Goal: Navigation & Orientation: Find specific page/section

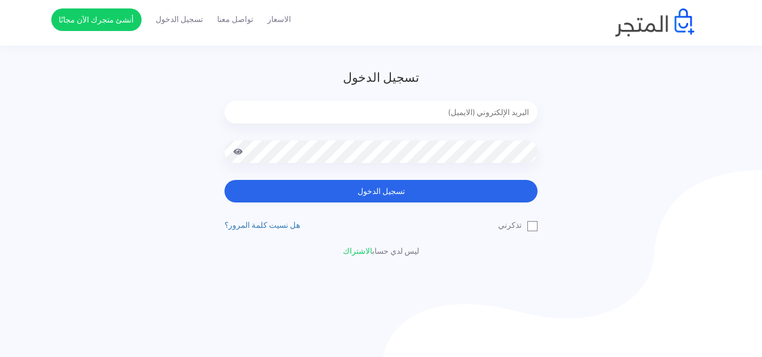
scroll to position [73, 0]
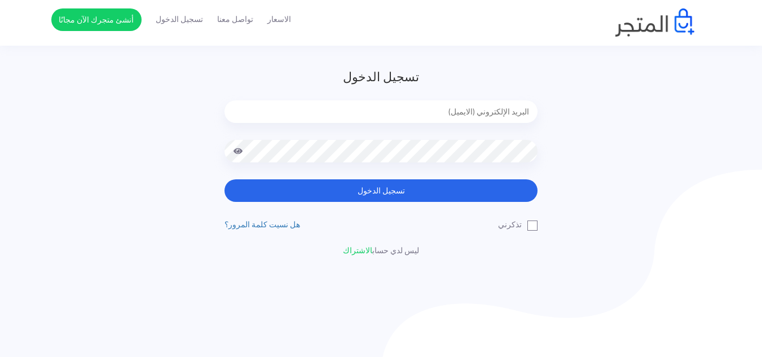
type input "[EMAIL_ADDRESS]com"
click at [233, 154] on span at bounding box center [238, 151] width 10 height 23
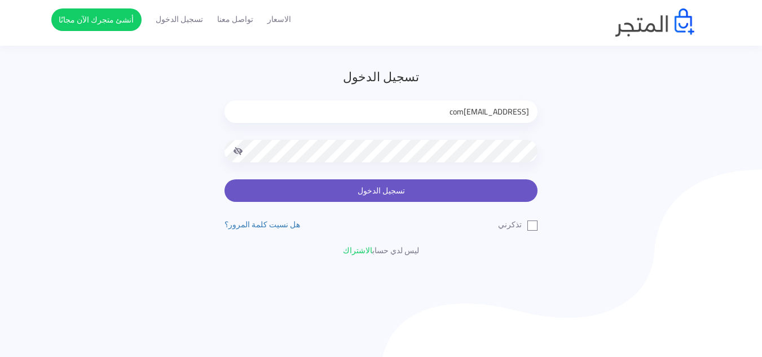
click at [289, 193] on button "تسجيل الدخول" at bounding box center [380, 190] width 313 height 23
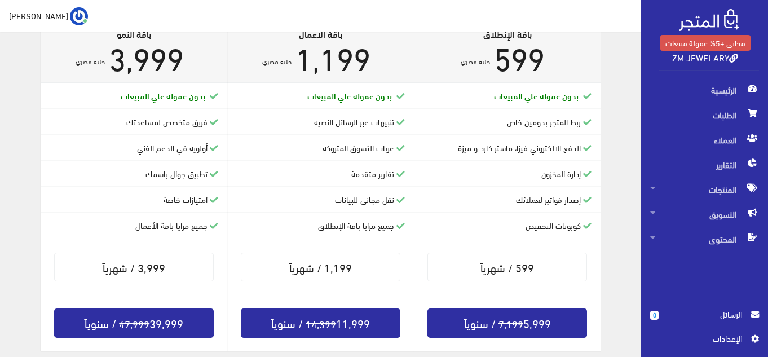
scroll to position [355, 0]
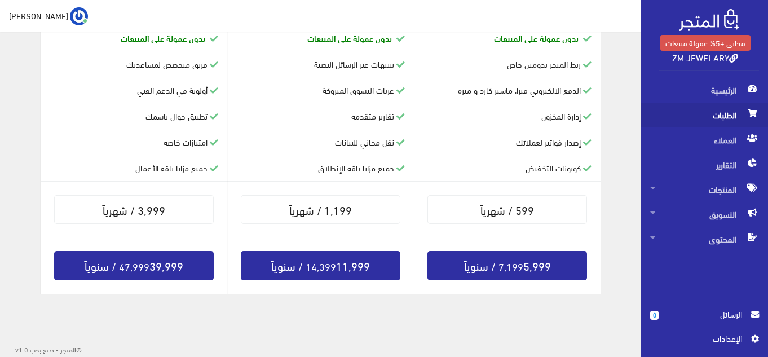
click at [710, 126] on span "الطلبات" at bounding box center [704, 115] width 109 height 25
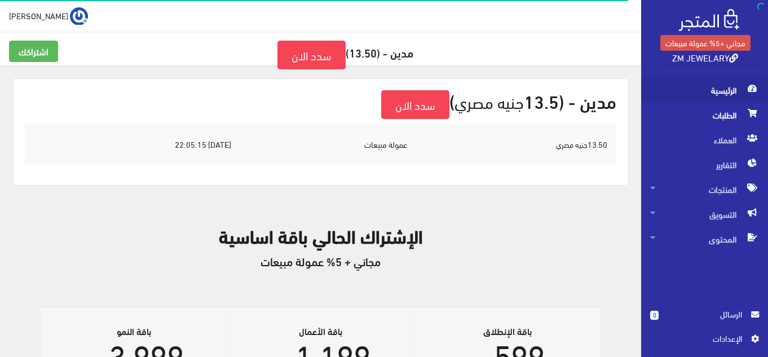
click at [711, 90] on span "الرئيسية" at bounding box center [704, 90] width 109 height 25
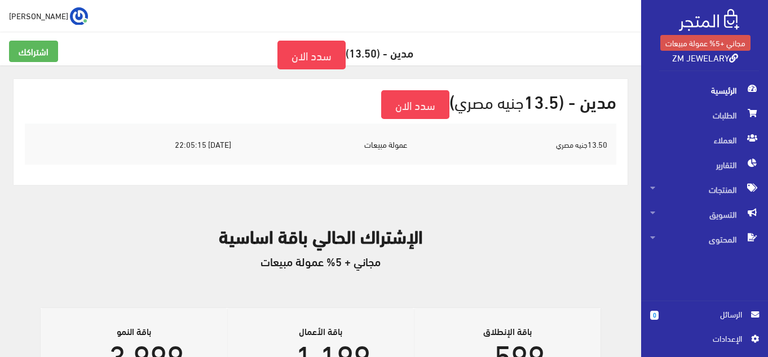
click at [725, 87] on span "الرئيسية" at bounding box center [704, 90] width 109 height 25
click at [720, 175] on span "التقارير" at bounding box center [704, 164] width 109 height 25
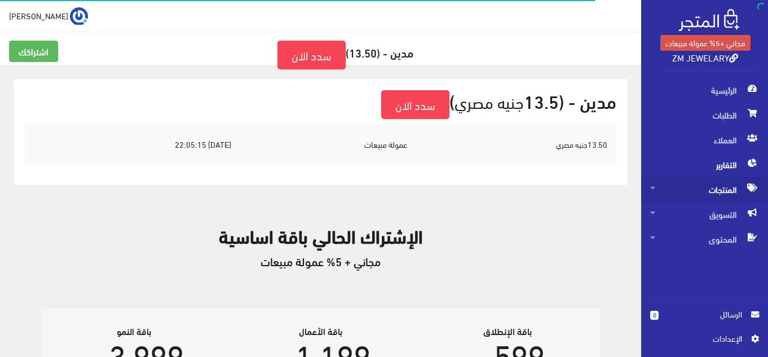
click at [719, 192] on span "المنتجات" at bounding box center [704, 189] width 109 height 25
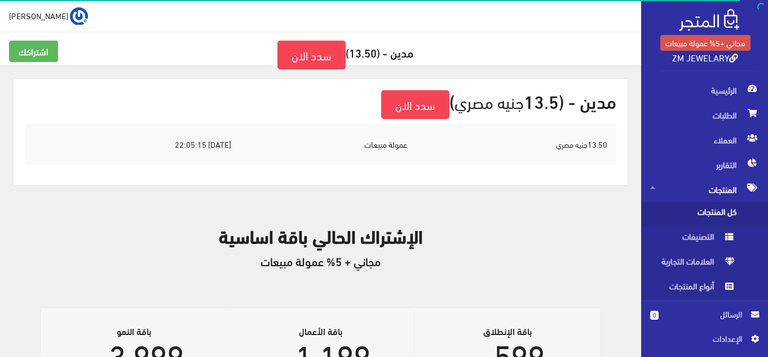
click at [716, 217] on span "كل المنتجات" at bounding box center [693, 214] width 86 height 25
